Goal: Transaction & Acquisition: Purchase product/service

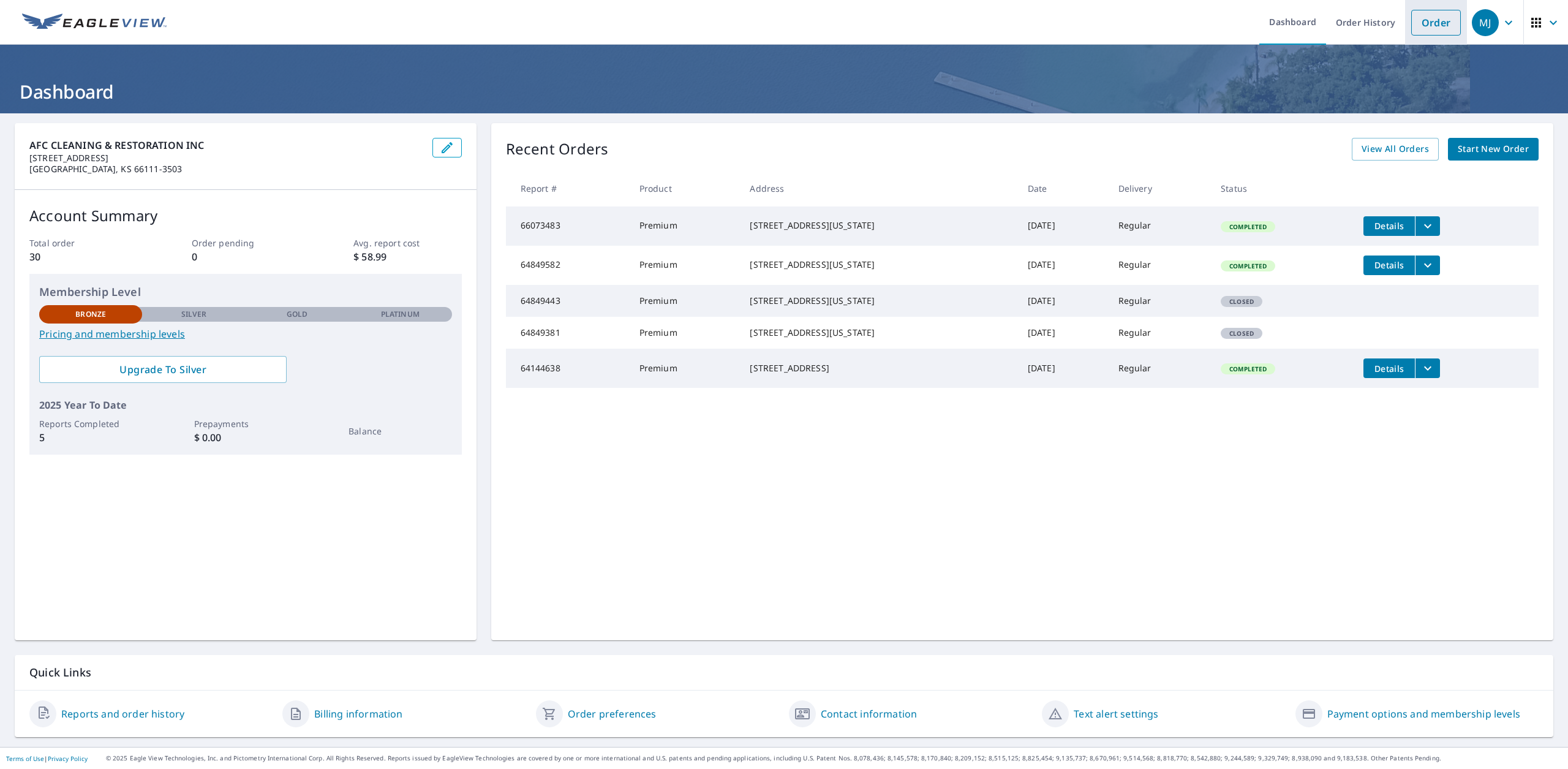
click at [1426, 24] on link "Order" at bounding box center [1435, 23] width 50 height 25
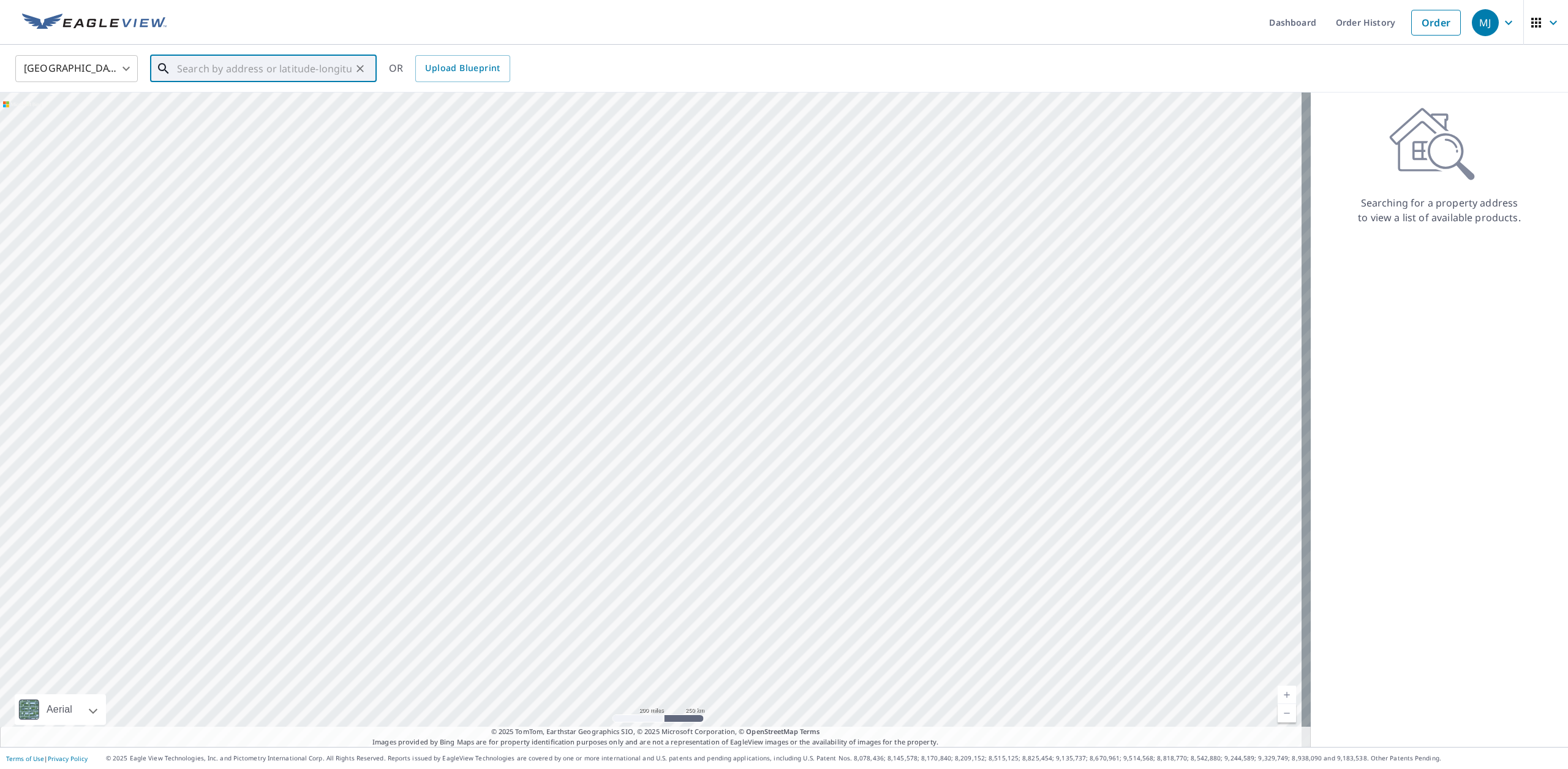
click at [227, 74] on input "text" at bounding box center [264, 69] width 174 height 35
paste input "[STREET_ADDRESS]"
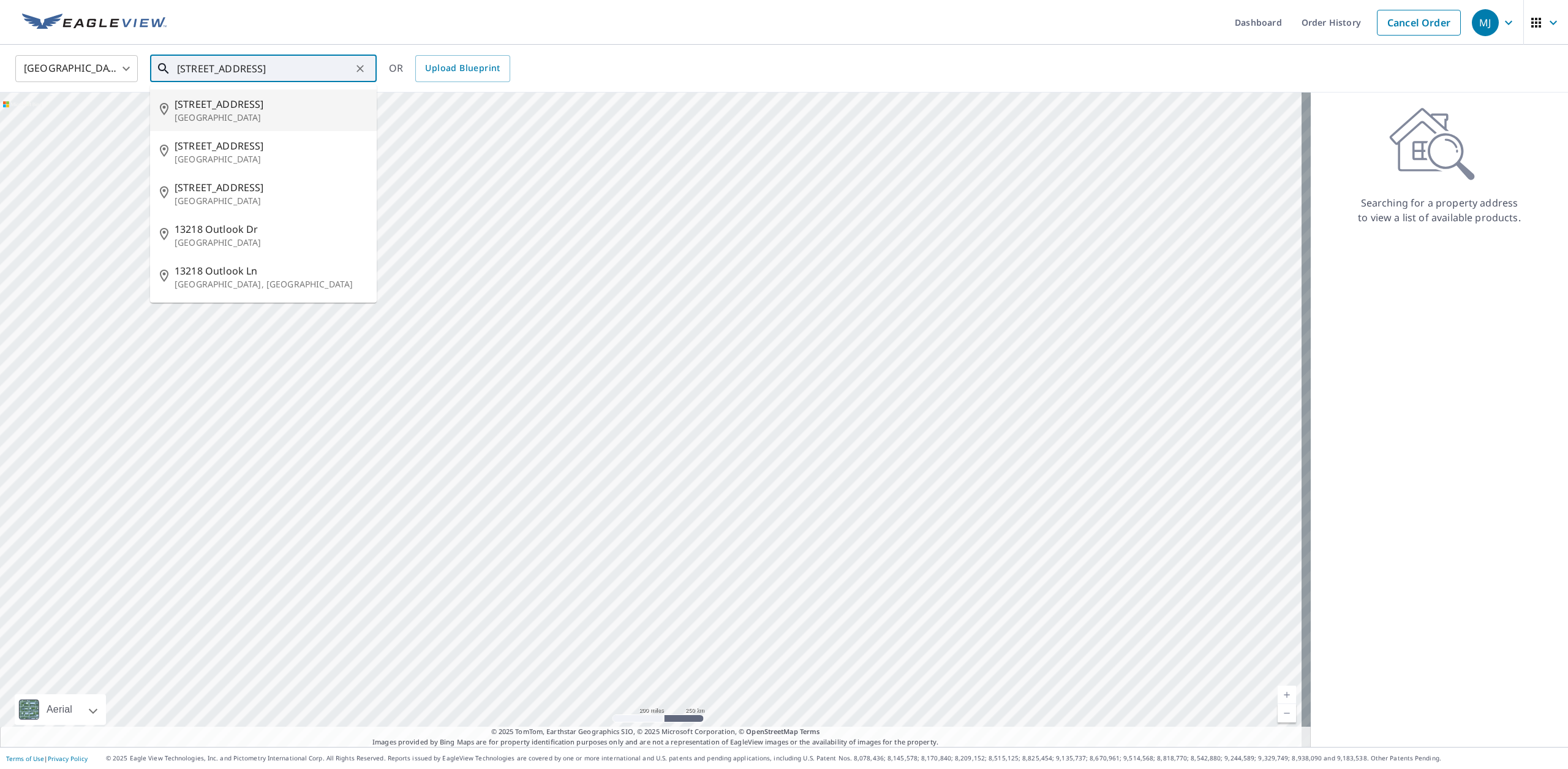
click at [279, 115] on p "[GEOGRAPHIC_DATA]" at bounding box center [271, 117] width 192 height 12
type input "[STREET_ADDRESS]"
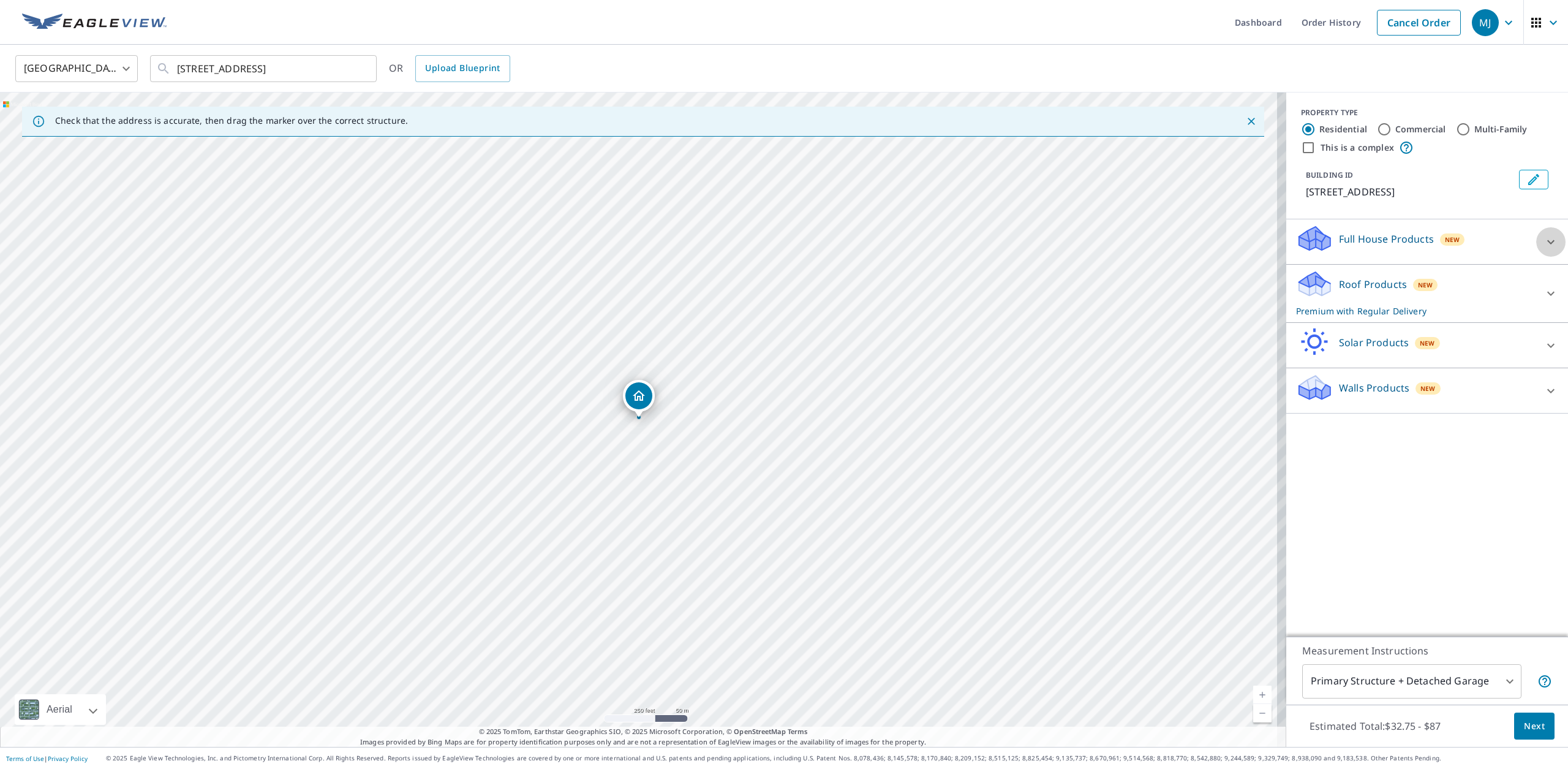
click at [1547, 242] on icon at bounding box center [1551, 242] width 7 height 5
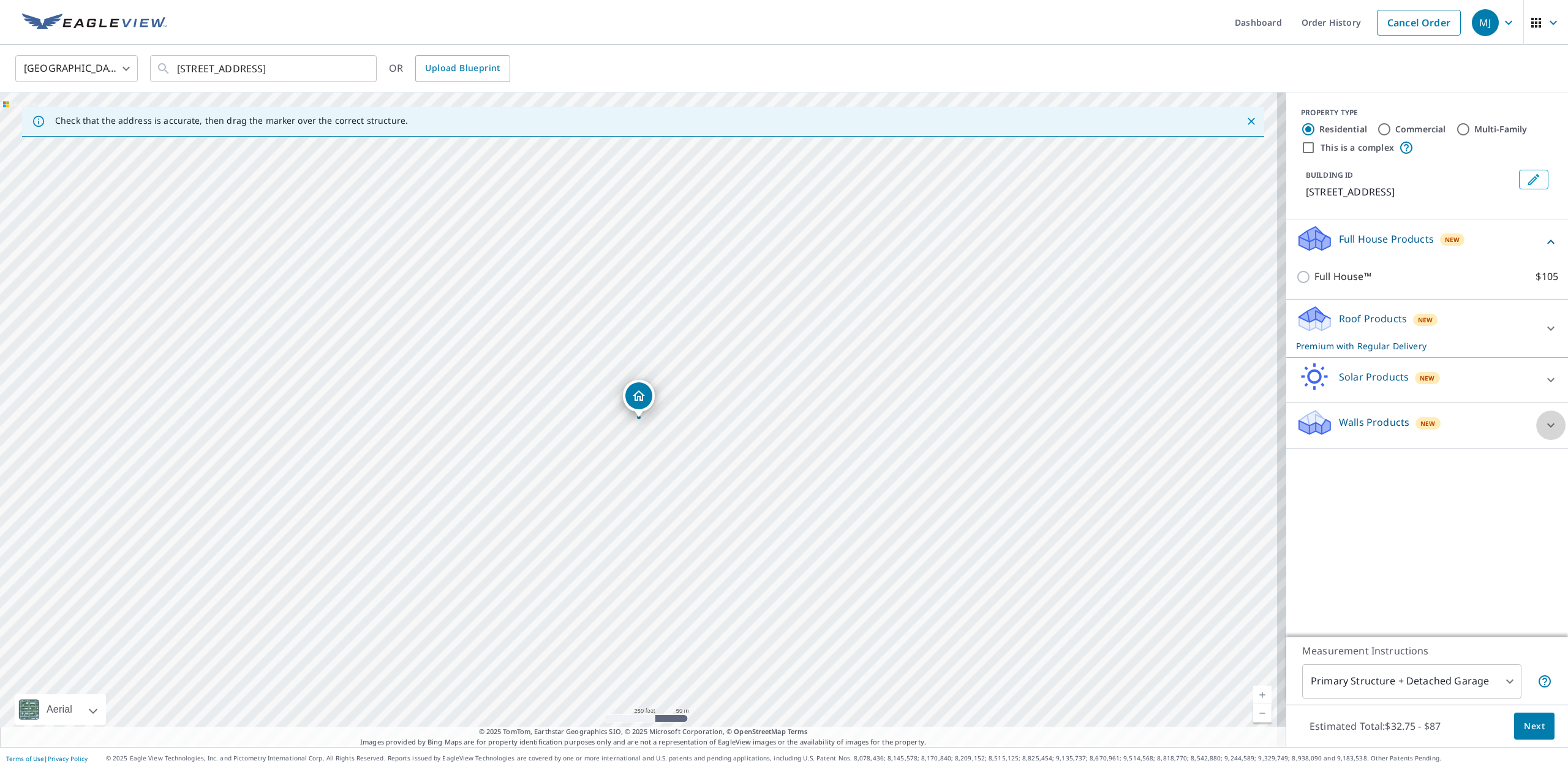
click at [1546, 425] on icon at bounding box center [1551, 425] width 15 height 15
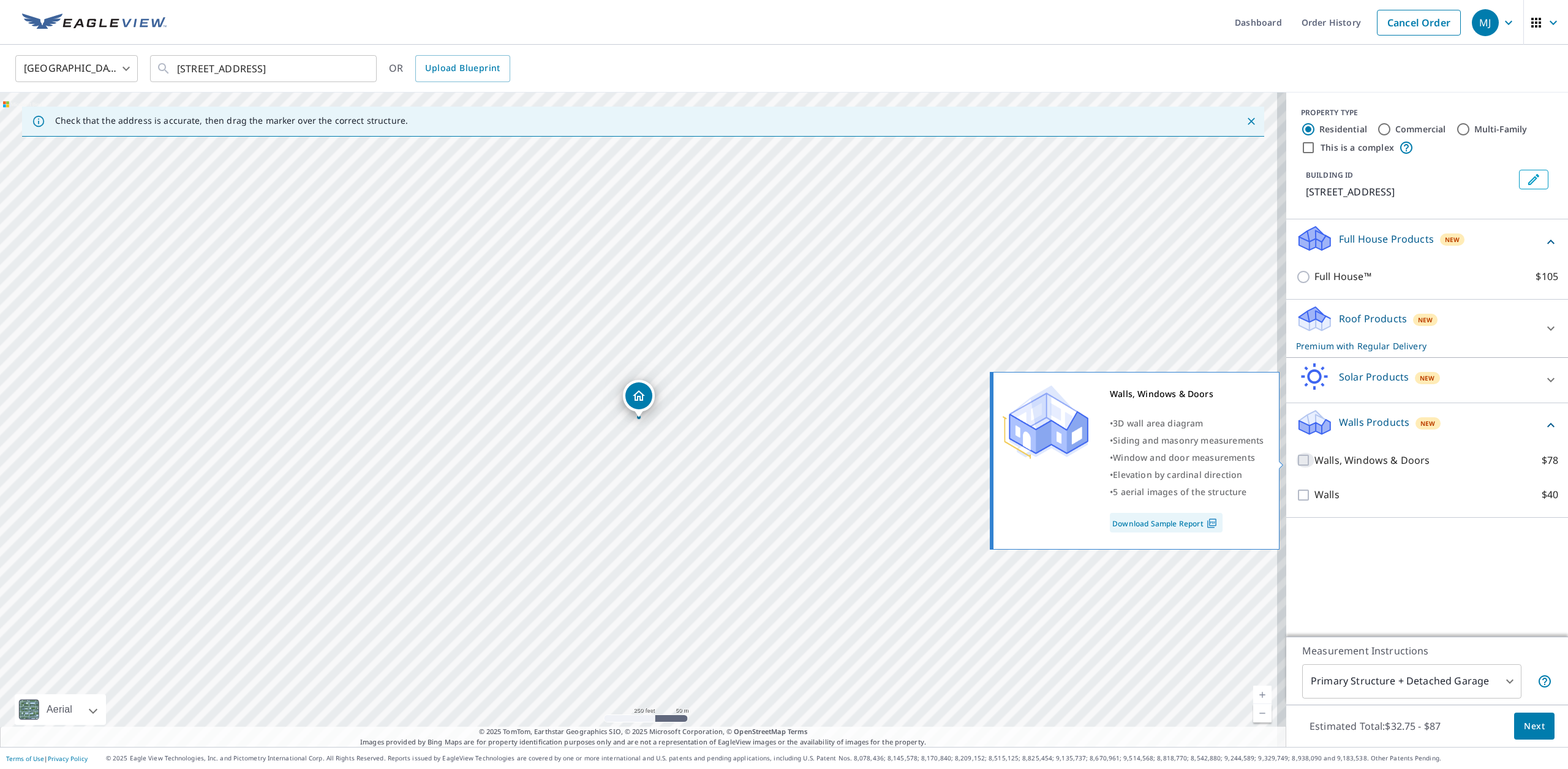
click at [1297, 462] on input "Walls, Windows & Doors $78" at bounding box center [1306, 460] width 18 height 15
checkbox input "true"
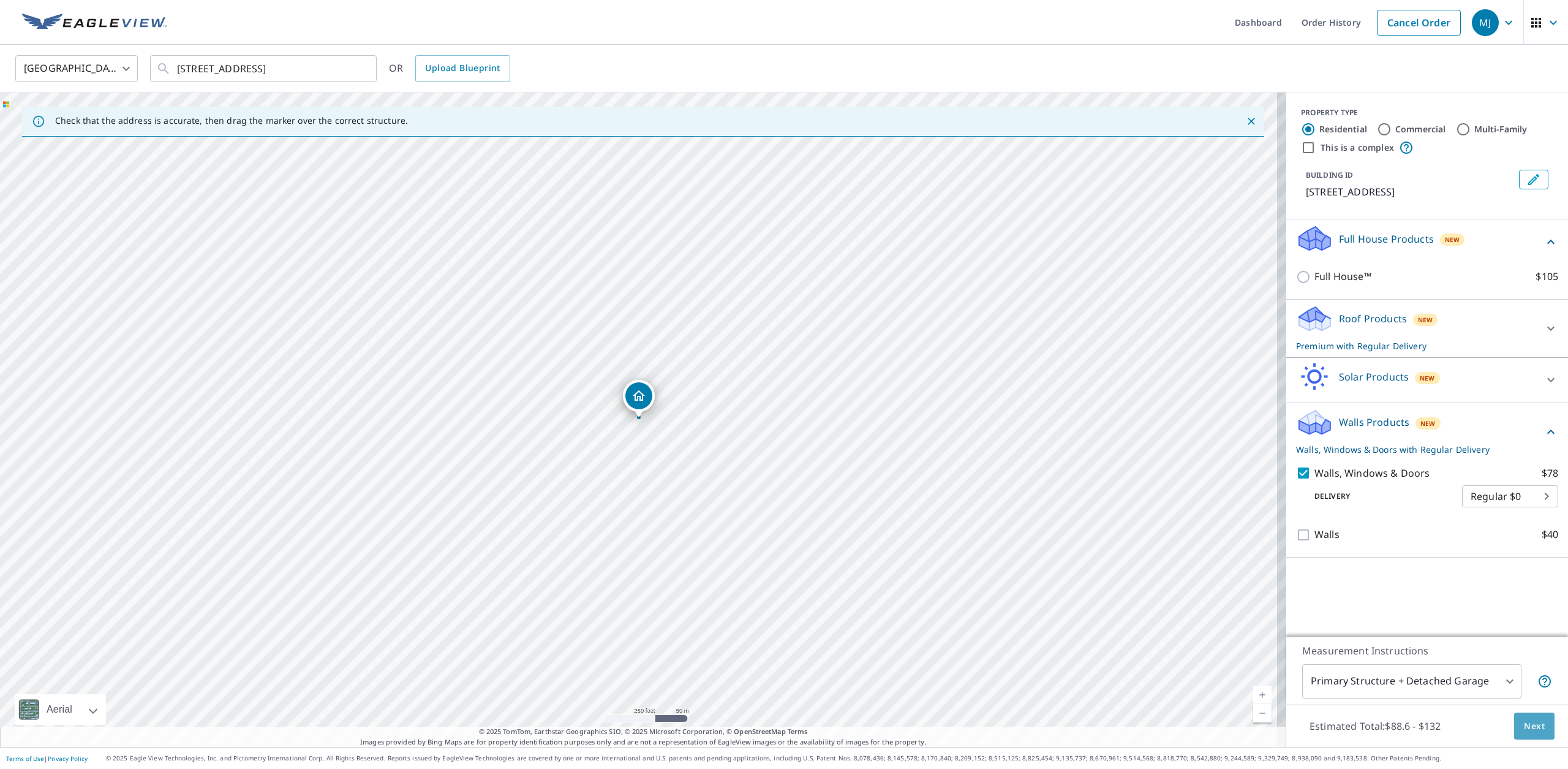
click at [1524, 724] on span "Next" at bounding box center [1534, 725] width 21 height 15
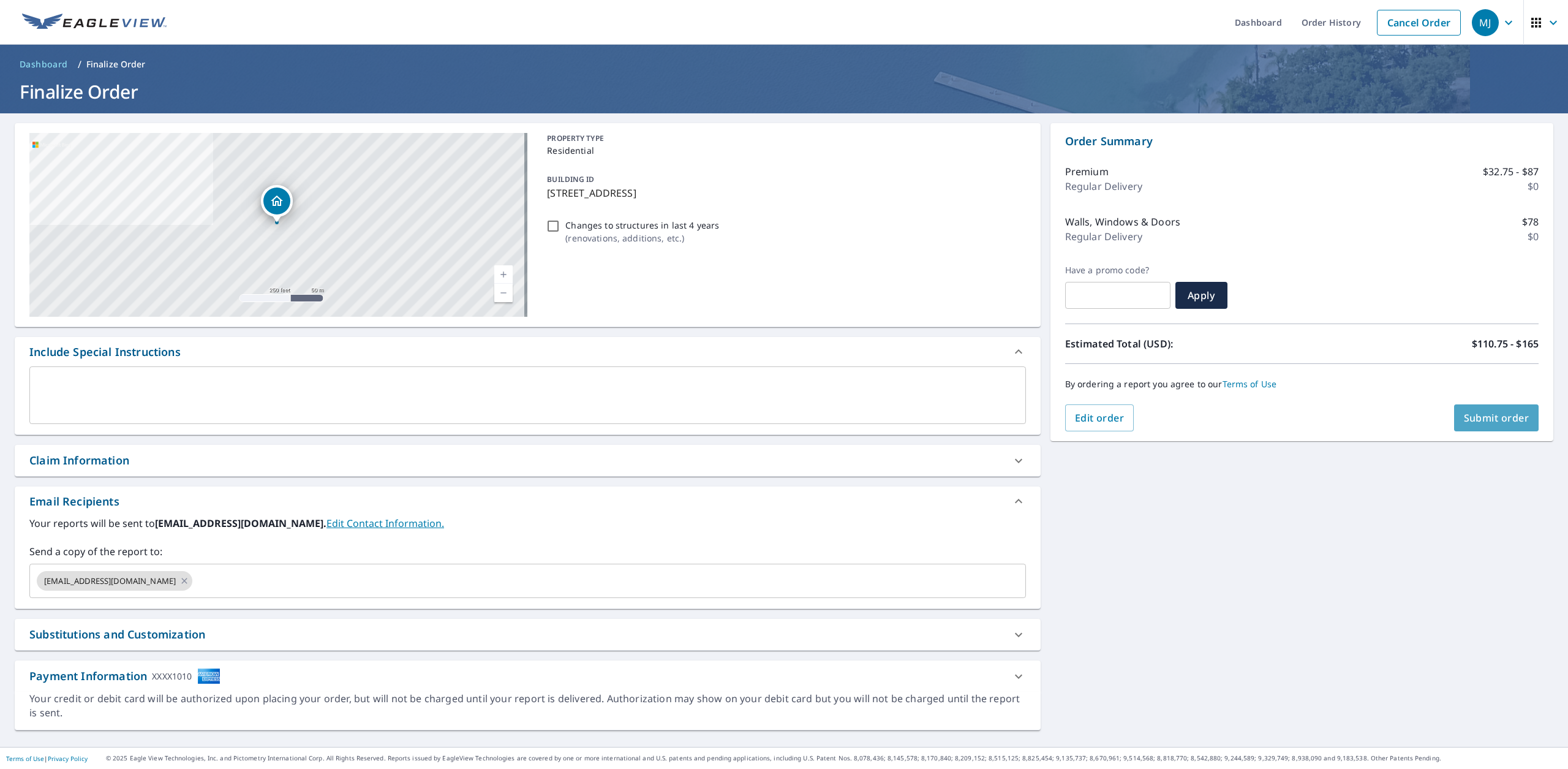
click at [1474, 419] on span "Submit order" at bounding box center [1497, 418] width 65 height 14
